Goal: Task Accomplishment & Management: Use online tool/utility

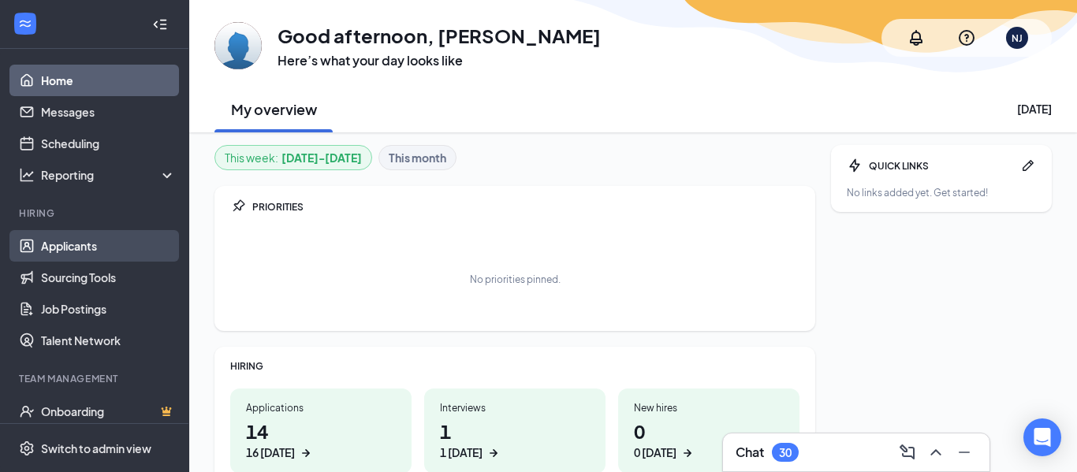
click at [103, 256] on link "Applicants" at bounding box center [108, 246] width 135 height 32
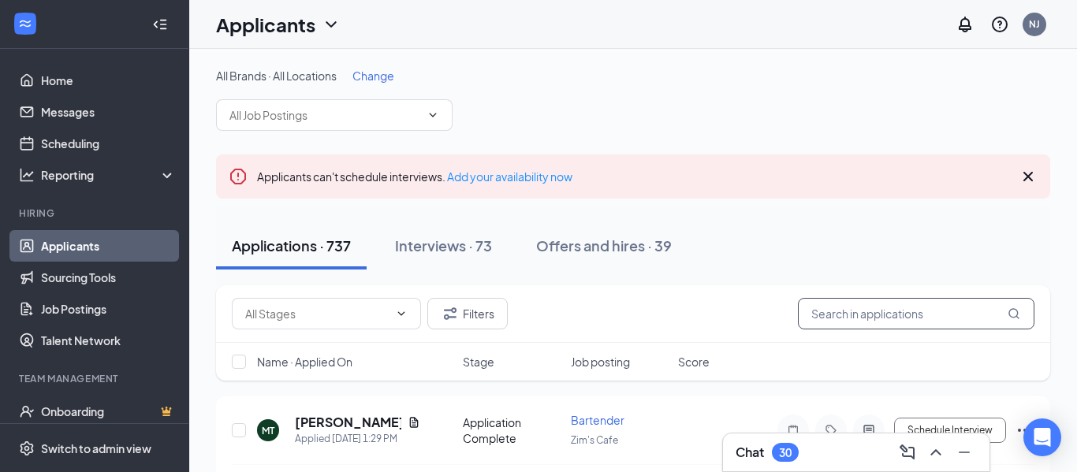
click at [851, 326] on input "text" at bounding box center [916, 314] width 237 height 32
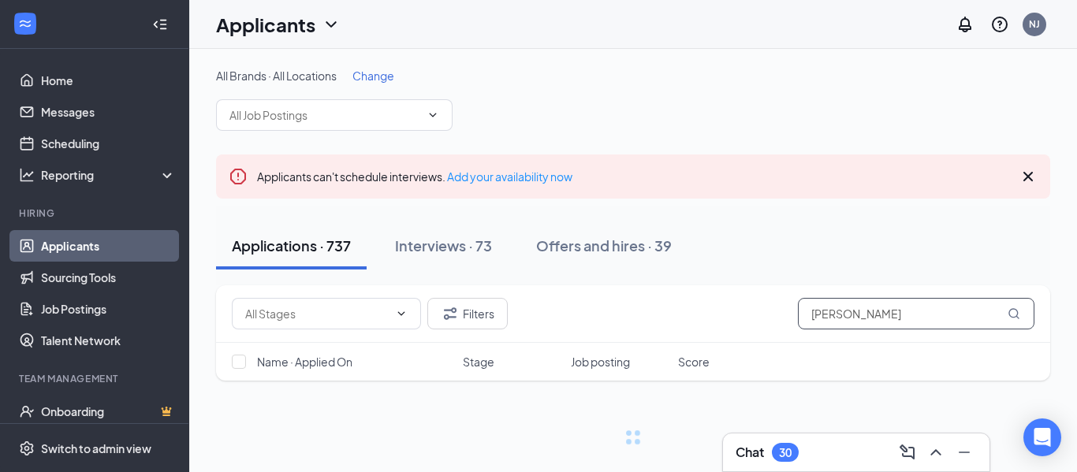
scroll to position [24, 0]
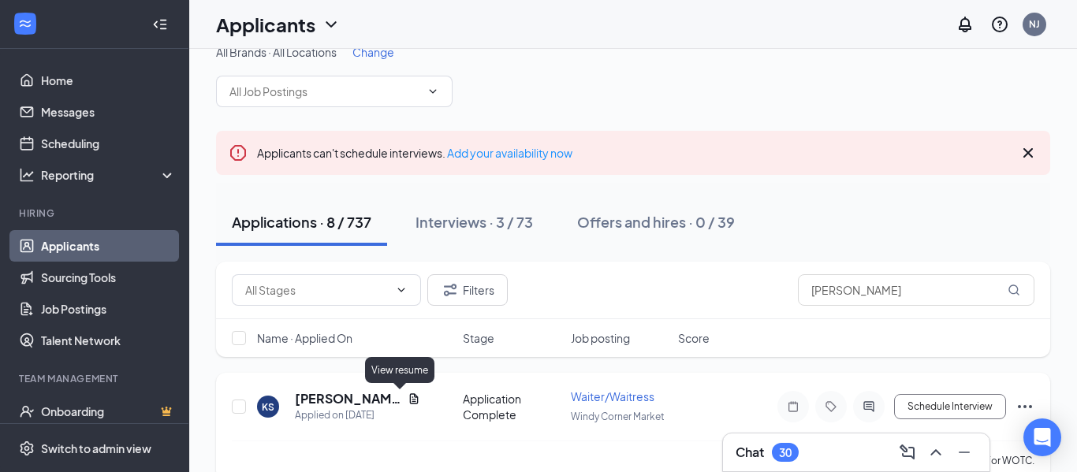
click at [408, 397] on icon "Document" at bounding box center [414, 399] width 13 height 13
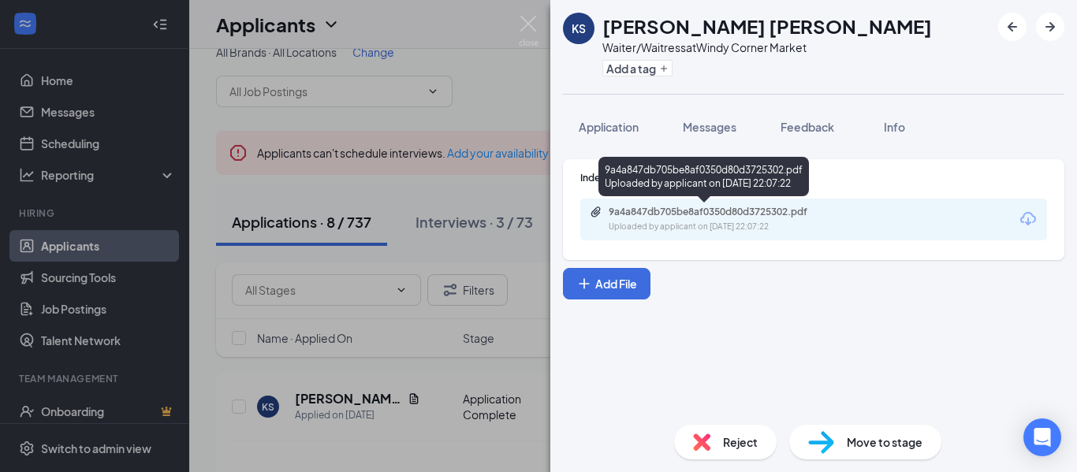
click at [643, 206] on div "9a4a847db705be8af0350d80d3725302.pdf" at bounding box center [719, 212] width 221 height 13
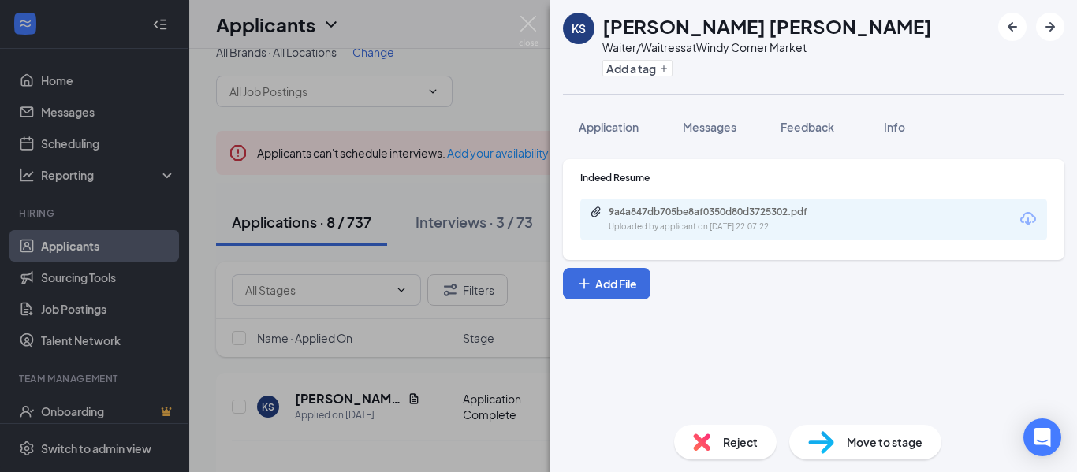
drag, startPoint x: 465, startPoint y: 21, endPoint x: 491, endPoint y: 21, distance: 26.0
click at [491, 21] on div "KS [PERSON_NAME] [PERSON_NAME] Waiter/Waitress at [GEOGRAPHIC_DATA] Add a tag A…" at bounding box center [538, 236] width 1077 height 472
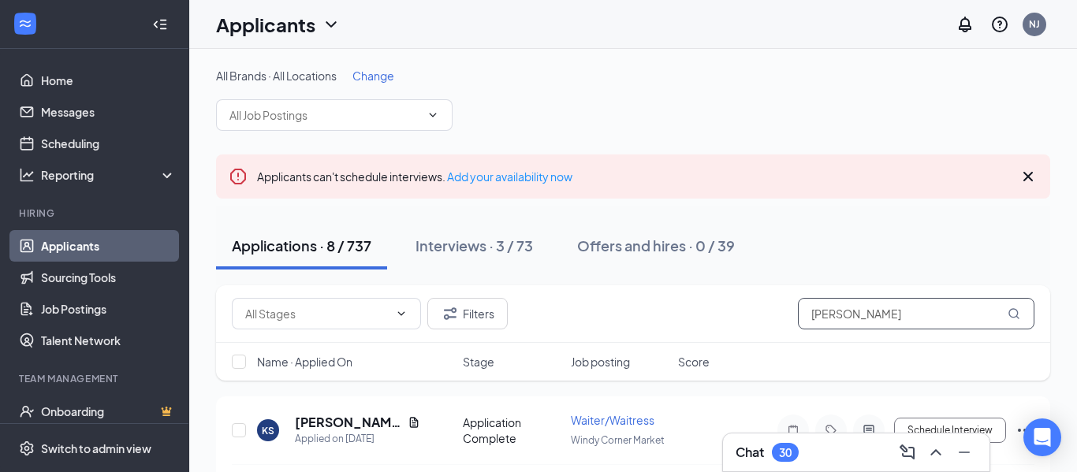
click at [860, 311] on input "[PERSON_NAME]" at bounding box center [916, 314] width 237 height 32
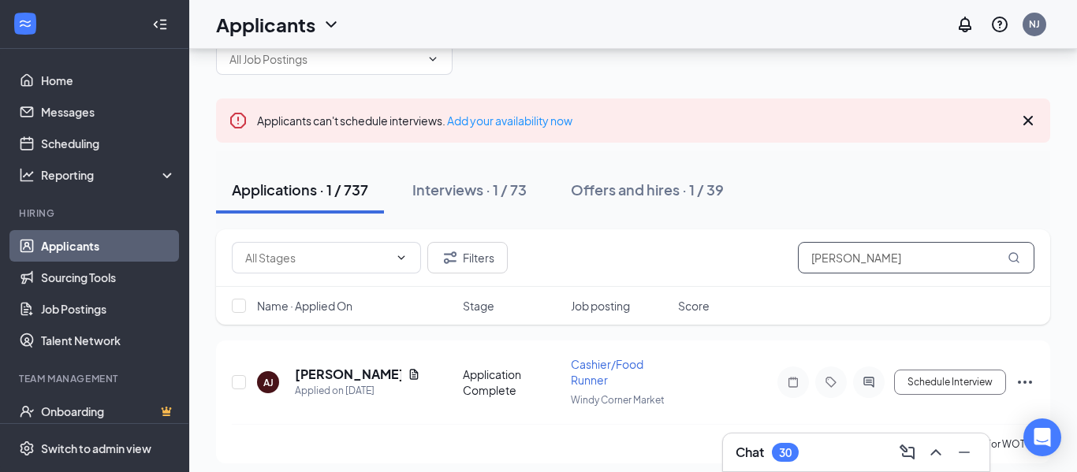
scroll to position [66, 0]
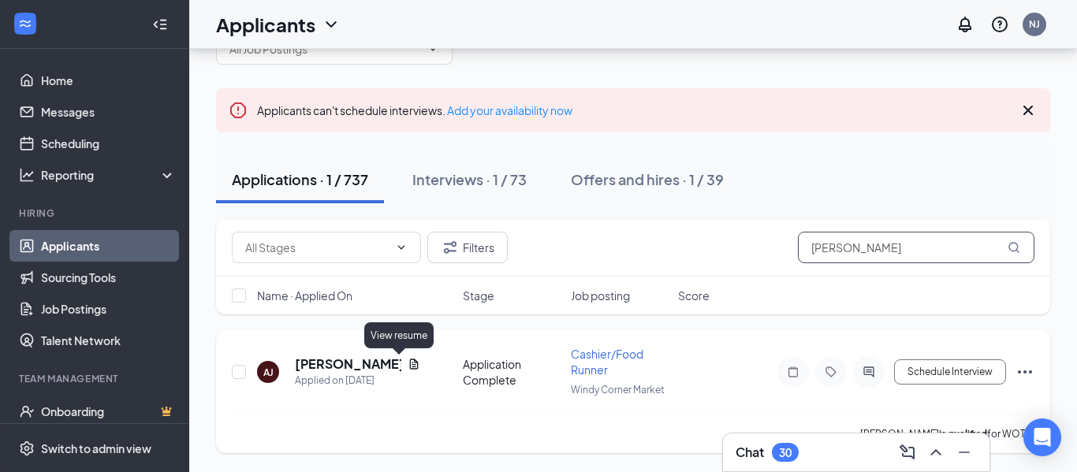
type input "[PERSON_NAME]"
click at [408, 366] on icon "Document" at bounding box center [414, 364] width 13 height 13
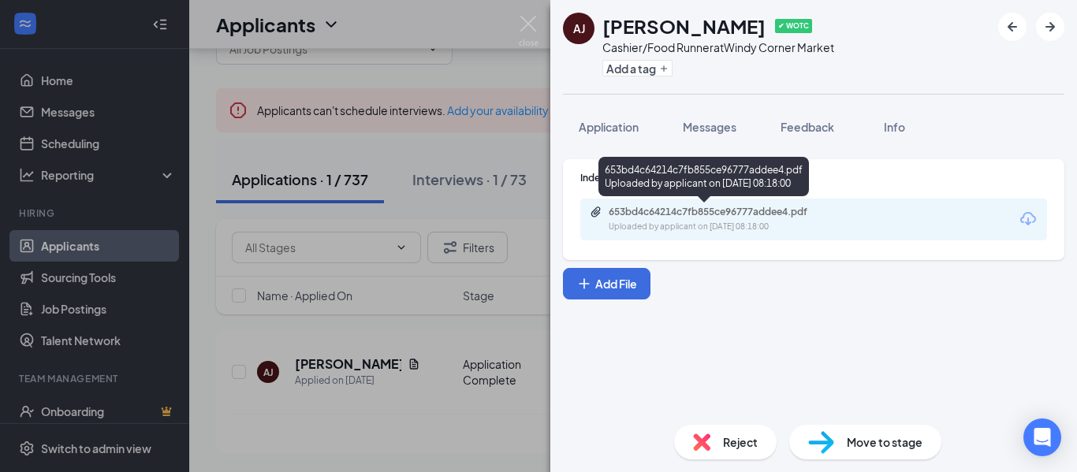
click at [734, 212] on div "653bd4c64214c7fb855ce96777addee4.pdf" at bounding box center [719, 212] width 221 height 13
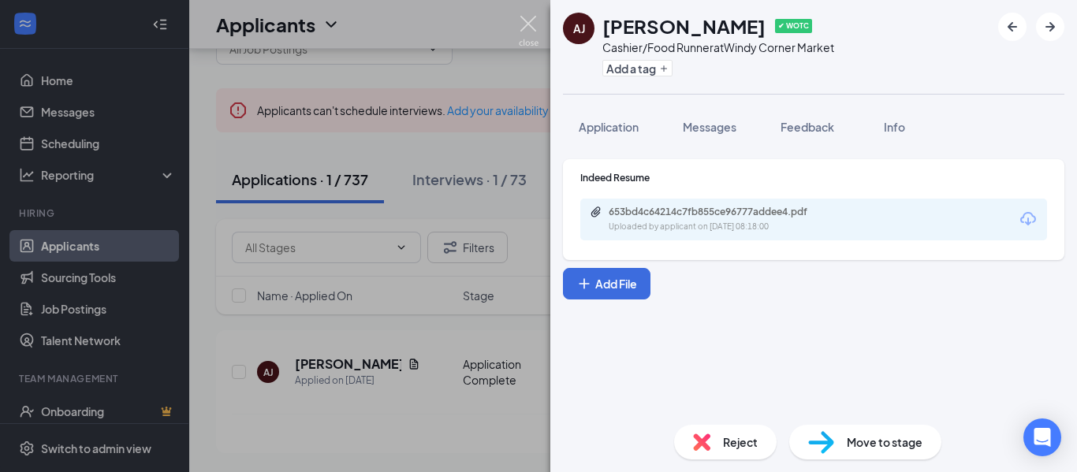
click at [524, 19] on img at bounding box center [529, 31] width 20 height 31
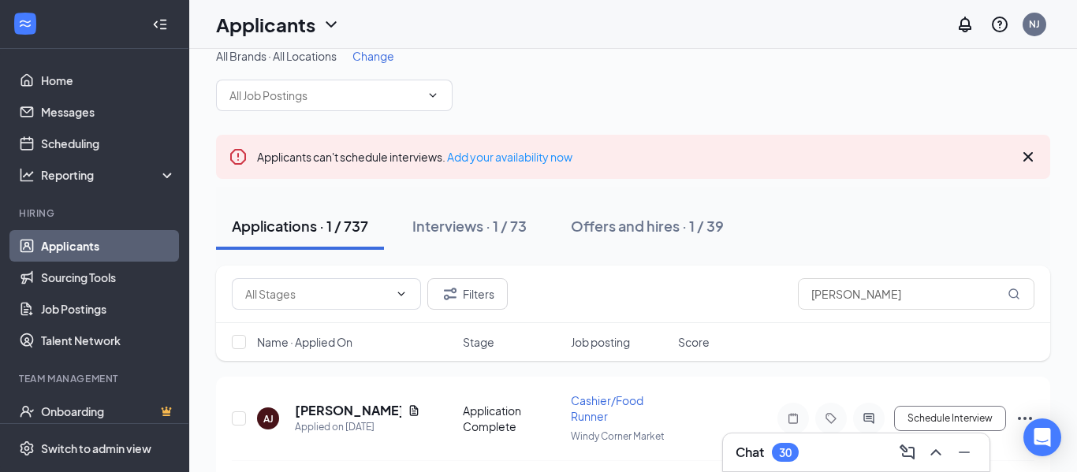
scroll to position [18, 0]
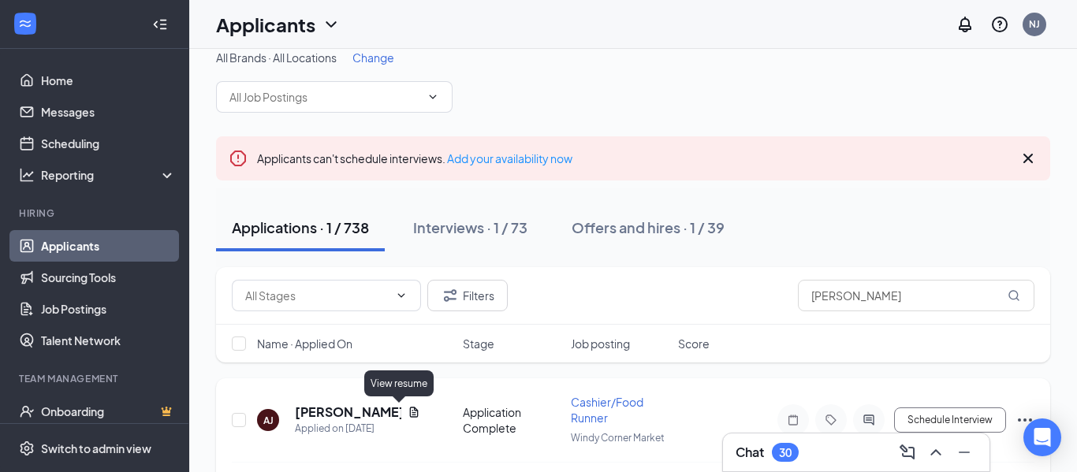
click at [408, 412] on icon "Document" at bounding box center [414, 412] width 13 height 13
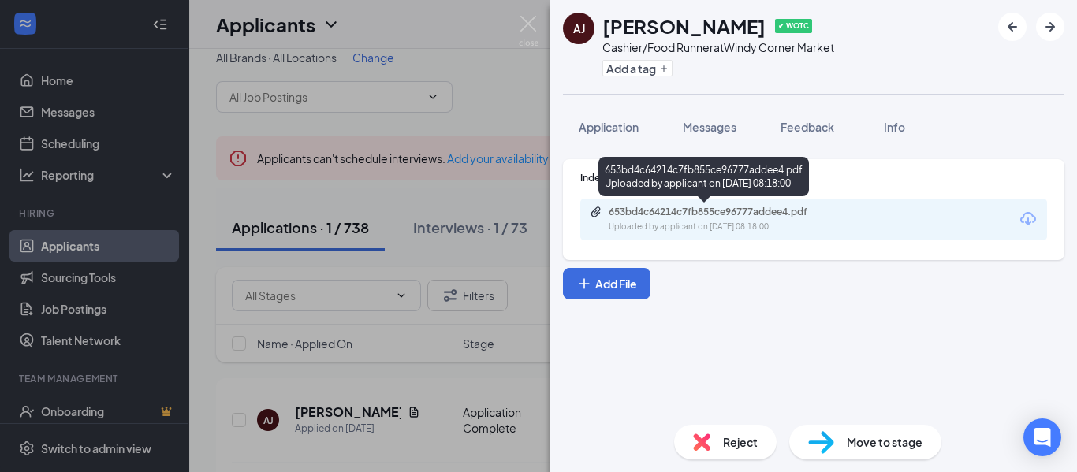
click at [626, 208] on div "653bd4c64214c7fb855ce96777addee4.pdf" at bounding box center [719, 212] width 221 height 13
